Goal: Task Accomplishment & Management: Manage account settings

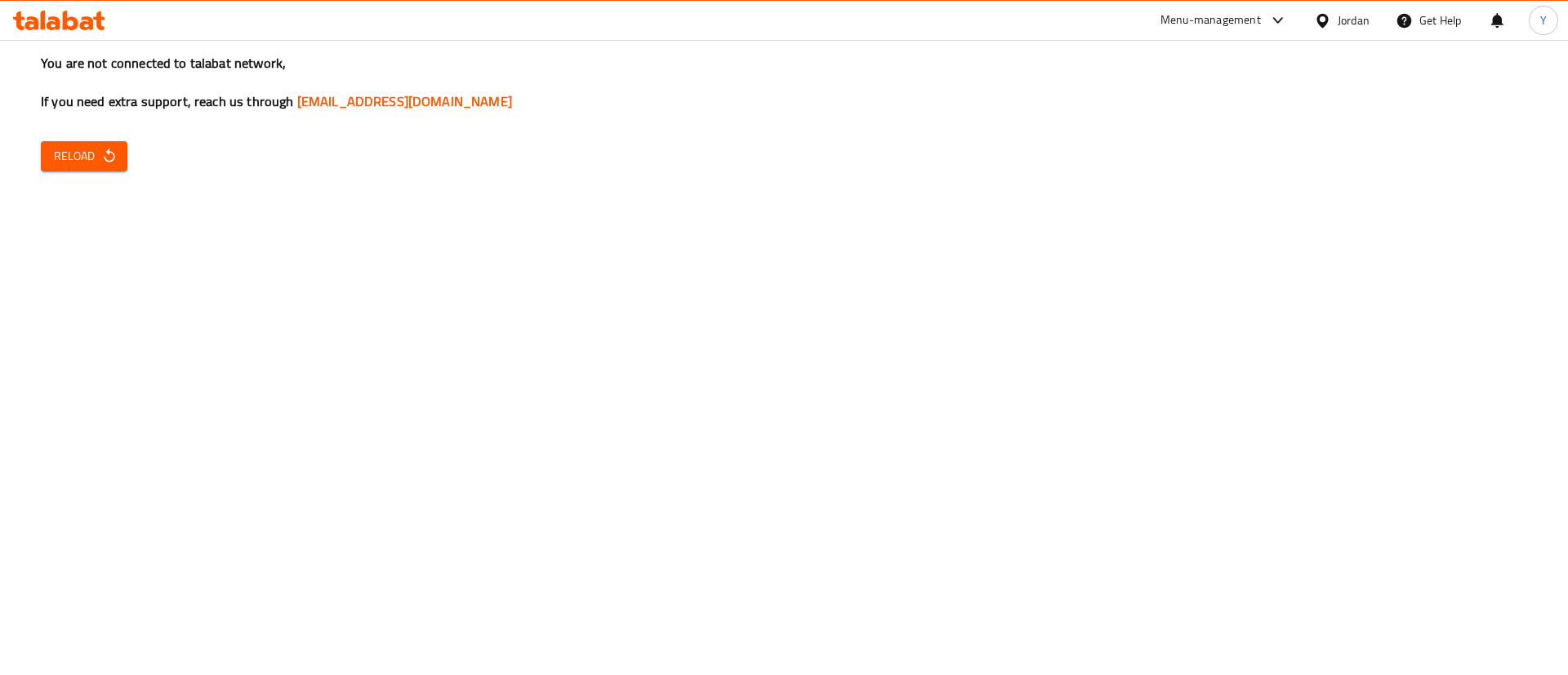
click at [92, 163] on span "Reload" at bounding box center [84, 156] width 60 height 20
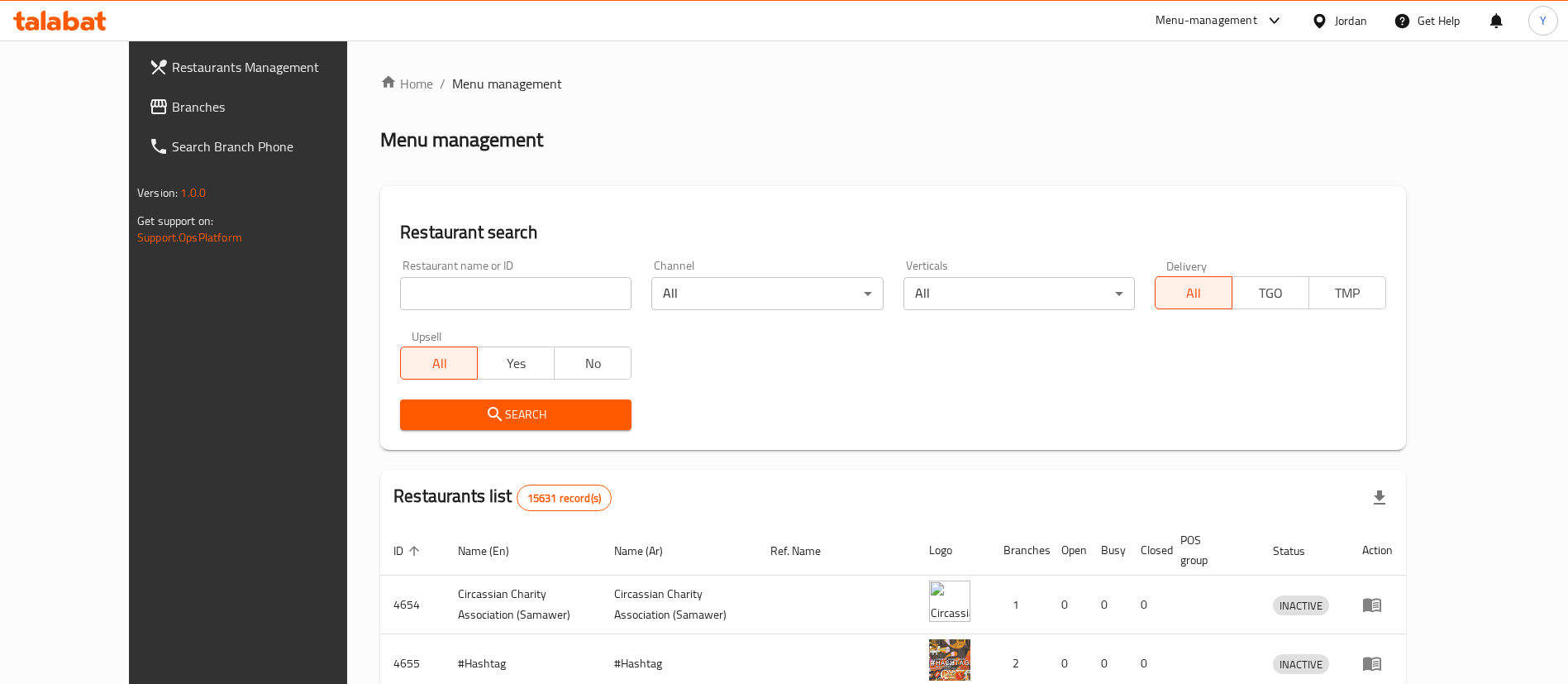
click at [172, 106] on span "Branches" at bounding box center [275, 107] width 206 height 20
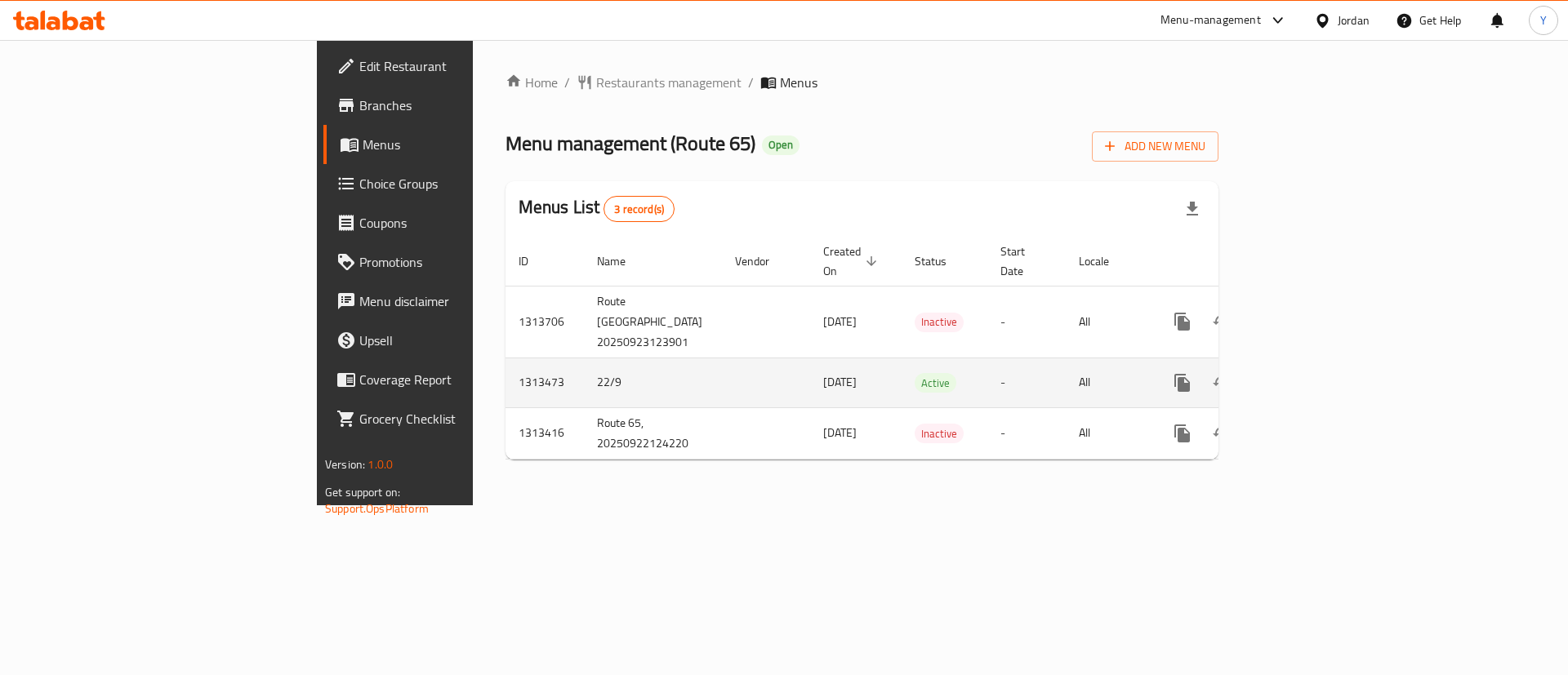
click at [1310, 385] on icon "enhanced table" at bounding box center [1300, 382] width 20 height 20
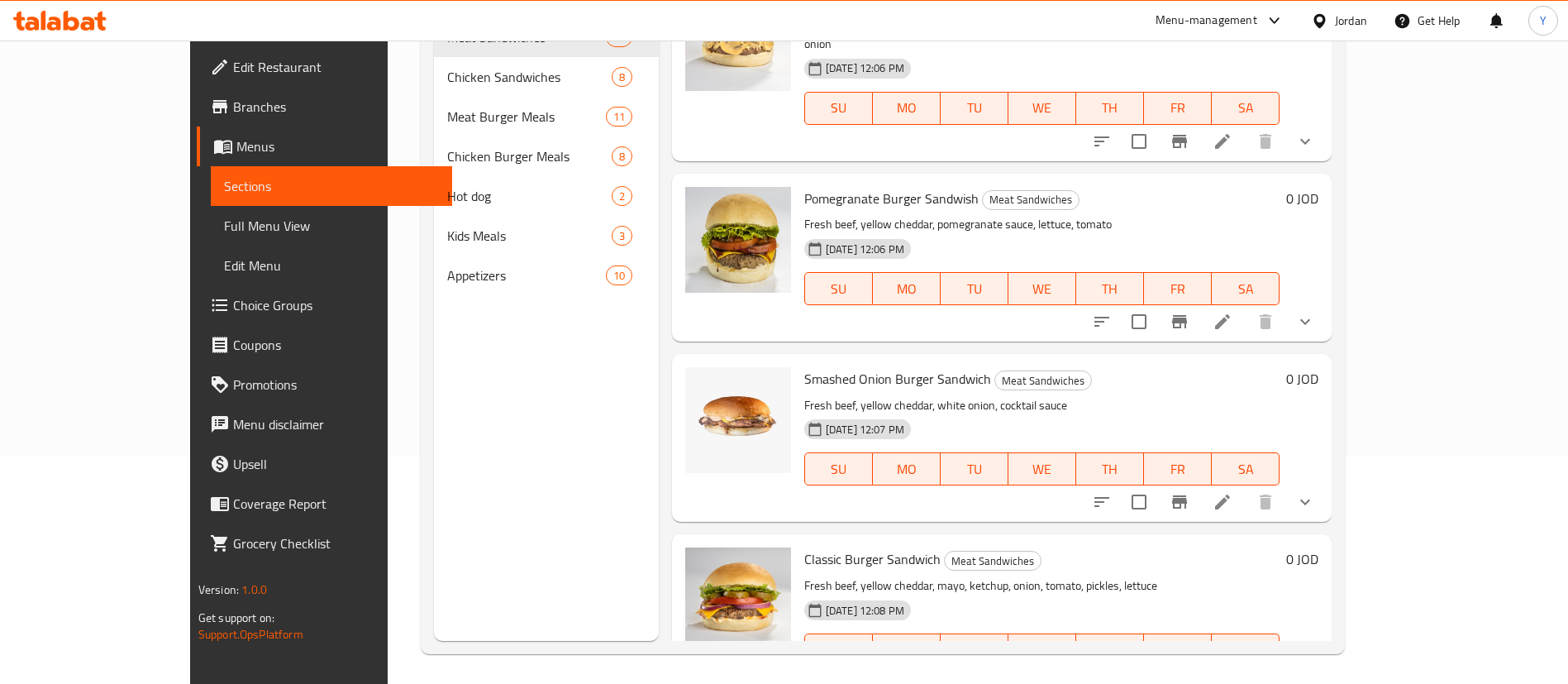
scroll to position [232, 0]
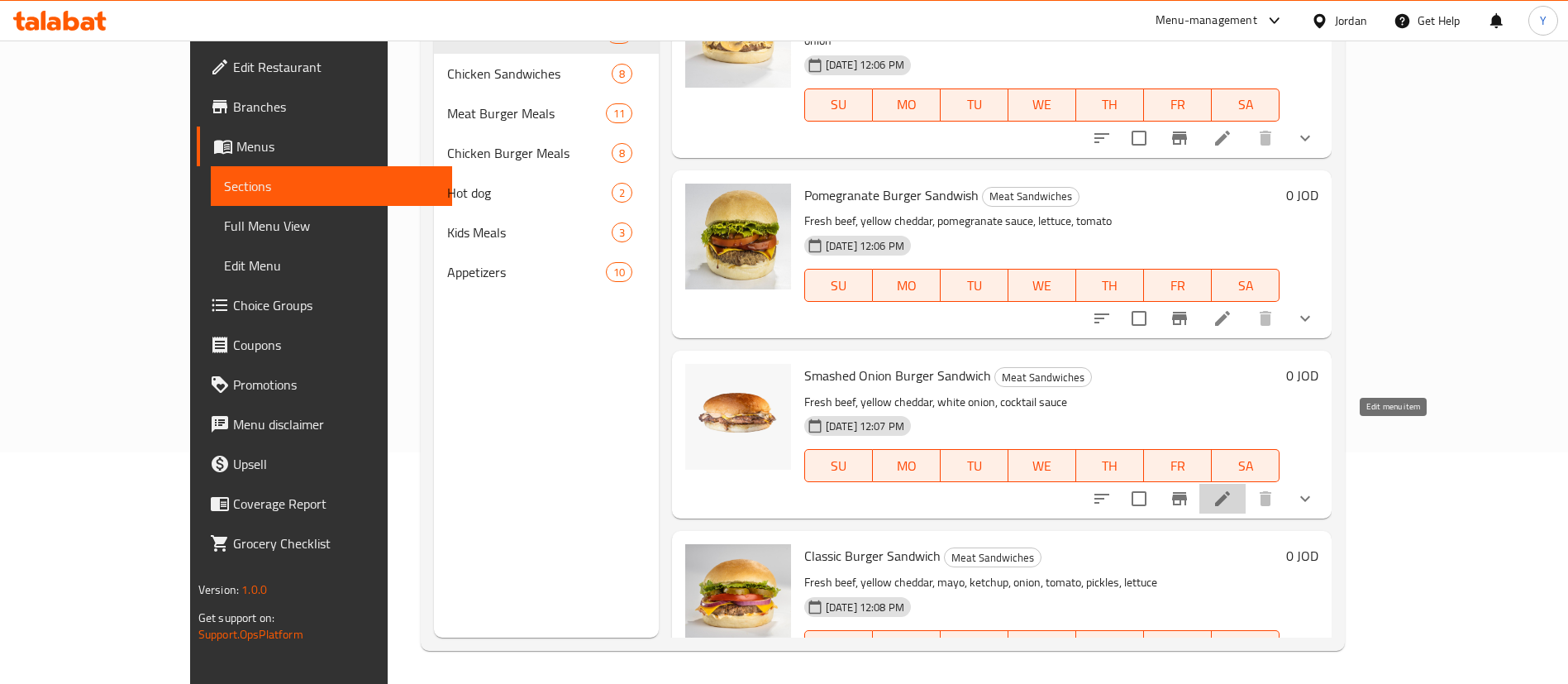
click at [1231, 492] on icon at bounding box center [1222, 498] width 15 height 15
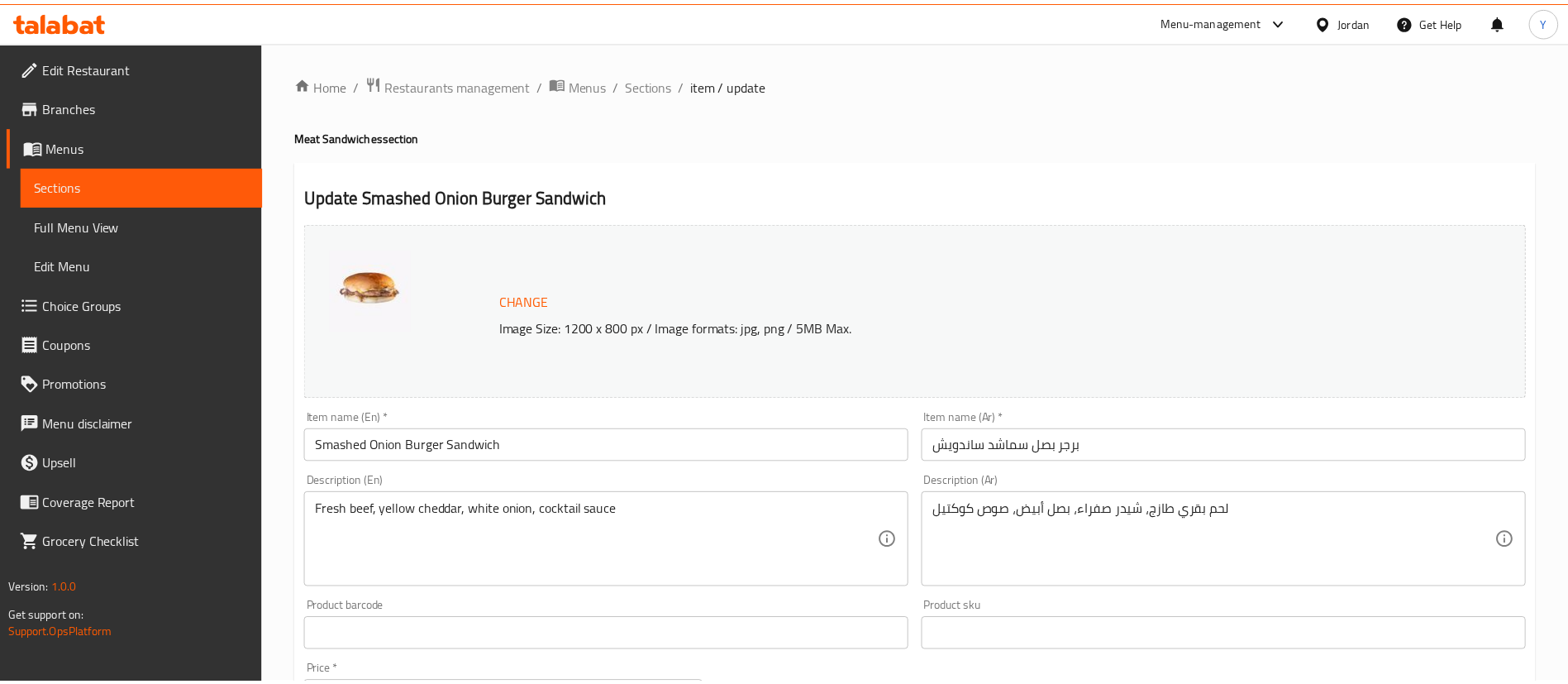
scroll to position [744, 0]
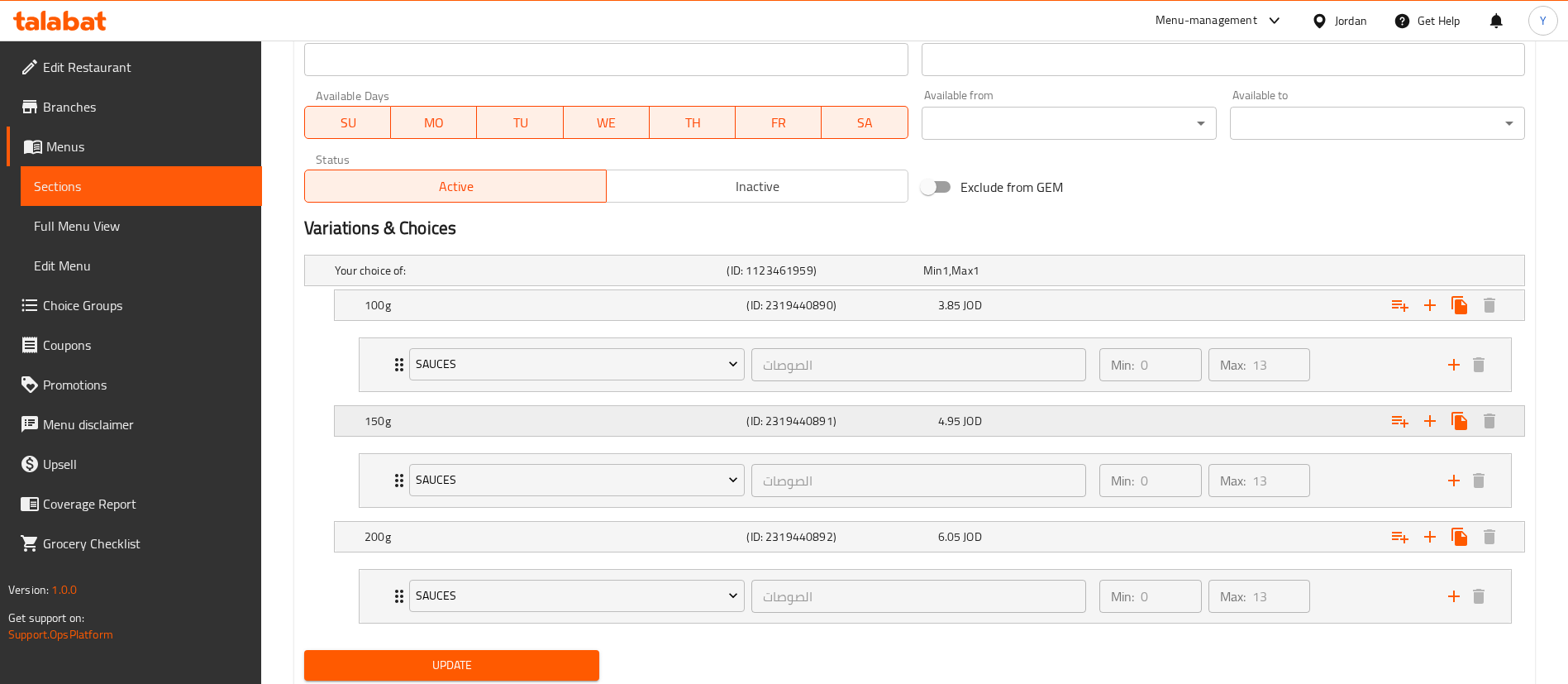
click at [760, 419] on h5 "(ID: 2319440891)" at bounding box center [838, 420] width 185 height 16
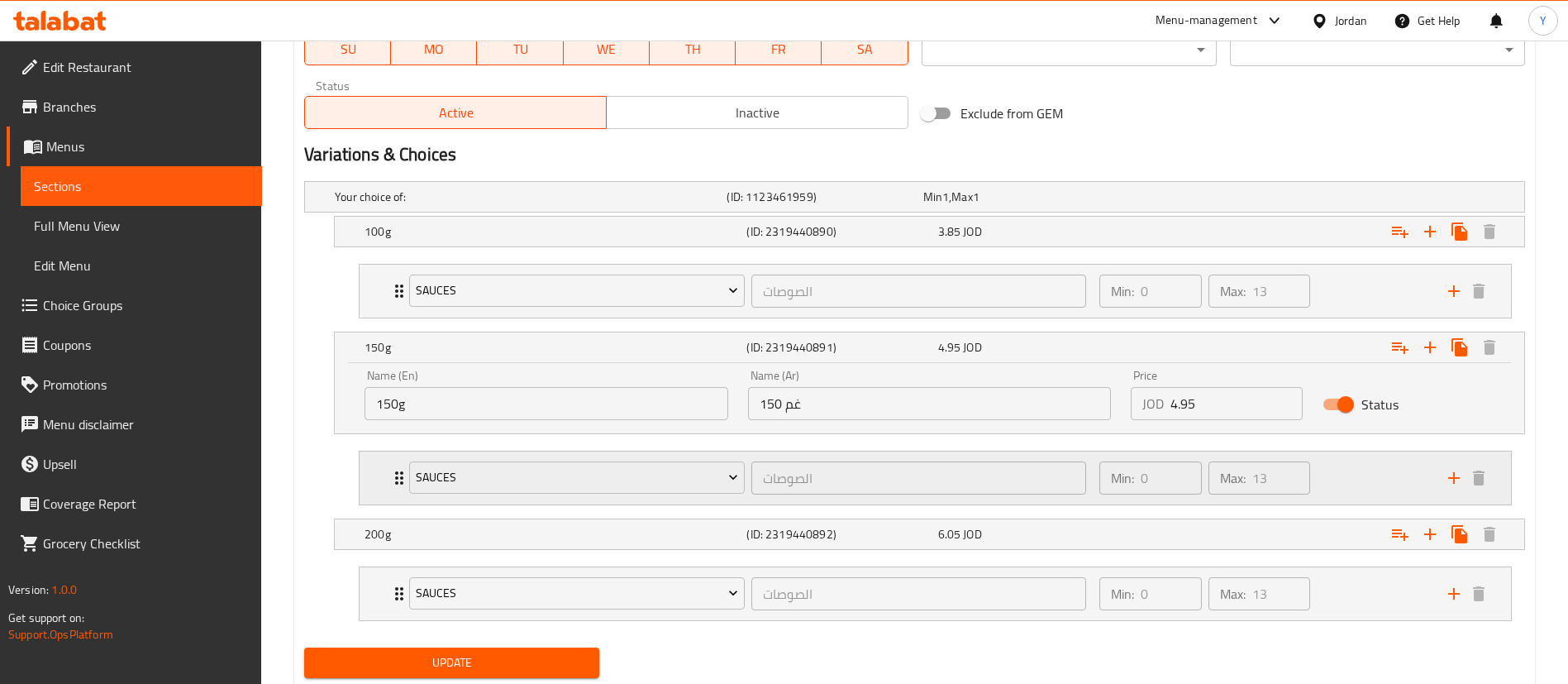
scroll to position [869, 0]
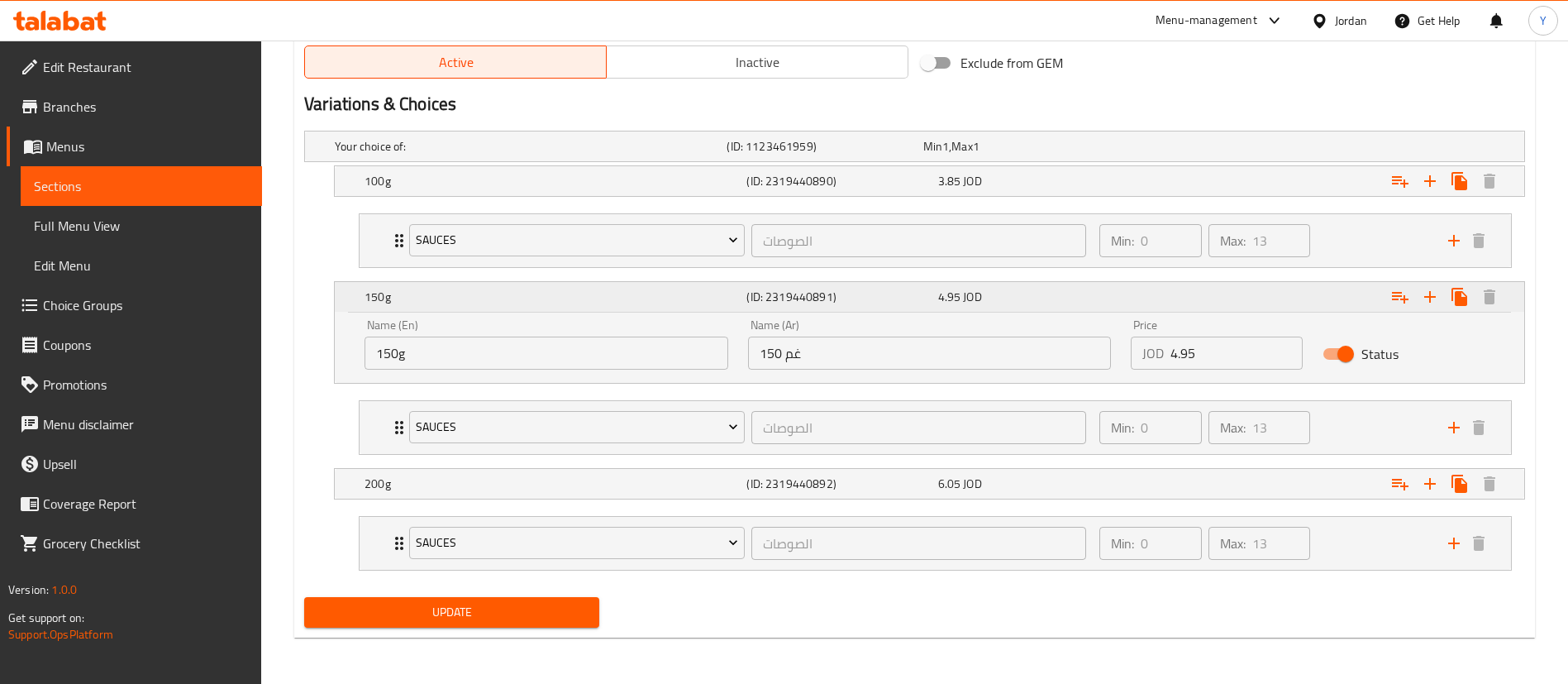
click at [1182, 296] on div "Expand" at bounding box center [1316, 296] width 382 height 36
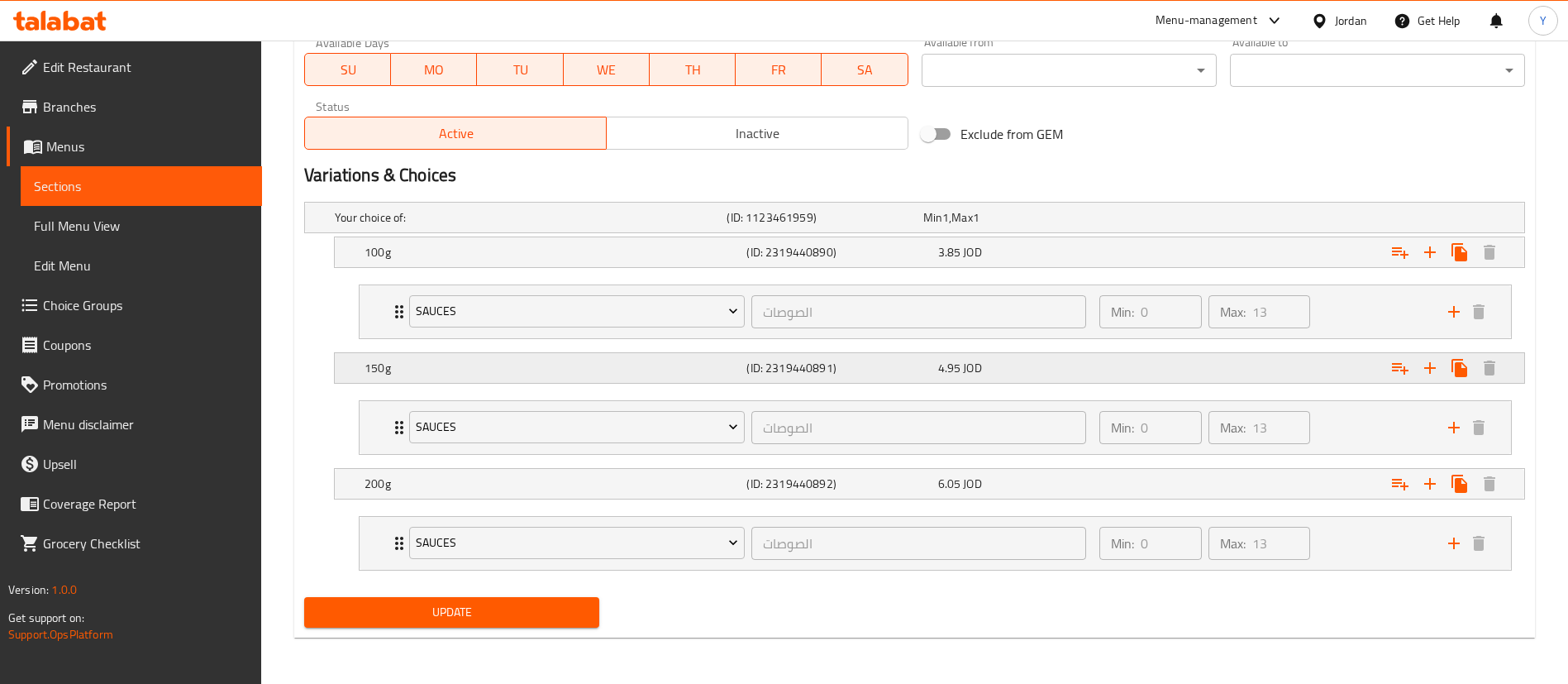
scroll to position [797, 0]
click at [63, 4] on div at bounding box center [60, 21] width 120 height 34
click at [76, 21] on icon at bounding box center [71, 21] width 15 height 20
